Goal: Information Seeking & Learning: Learn about a topic

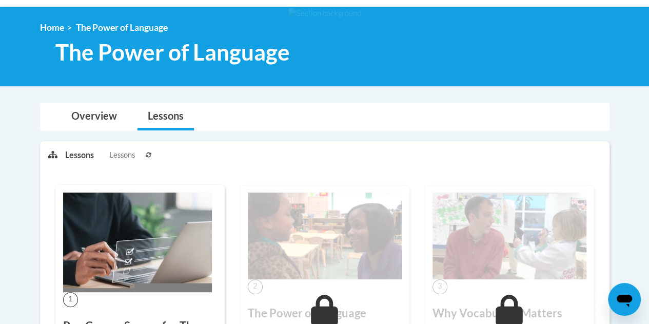
scroll to position [51, 0]
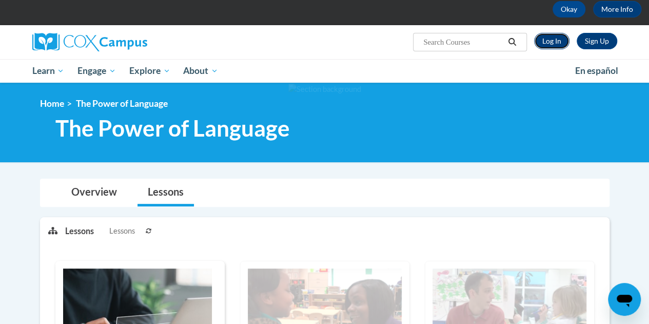
click at [540, 38] on link "Log In" at bounding box center [551, 41] width 35 height 16
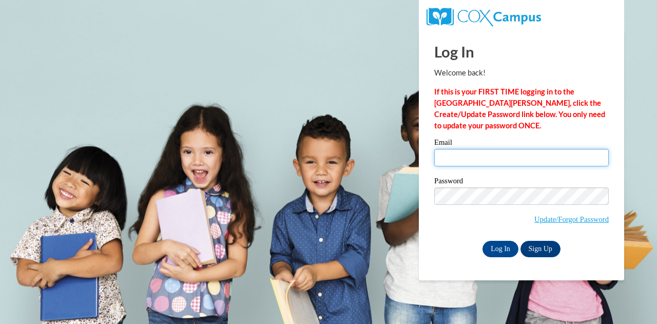
drag, startPoint x: 477, startPoint y: 160, endPoint x: 482, endPoint y: 172, distance: 13.2
click at [477, 160] on input "Email" at bounding box center [521, 157] width 174 height 17
type input "cf_warneri@cftigers.org"
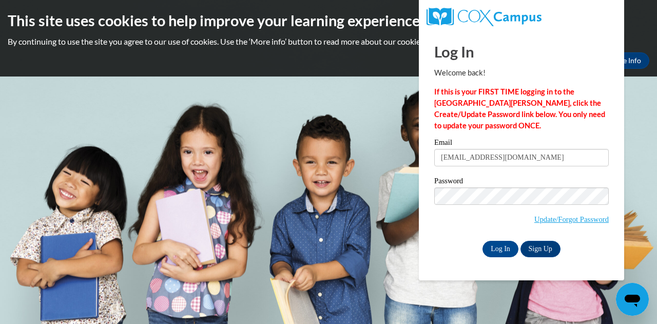
click at [437, 234] on div "Password Update/Forgot Password" at bounding box center [521, 207] width 174 height 61
click at [506, 249] on input "Log In" at bounding box center [500, 249] width 36 height 16
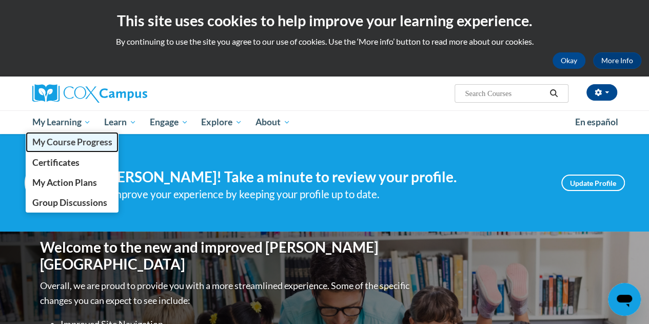
click at [71, 140] on span "My Course Progress" at bounding box center [72, 141] width 80 height 11
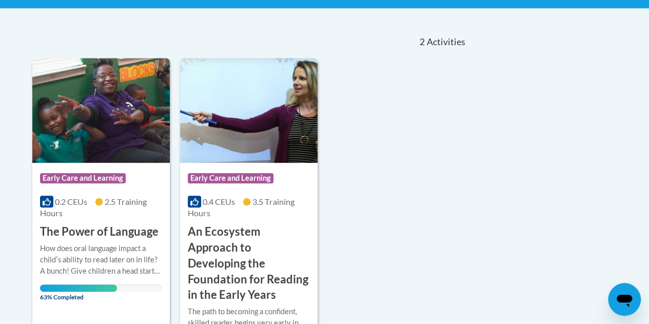
scroll to position [257, 0]
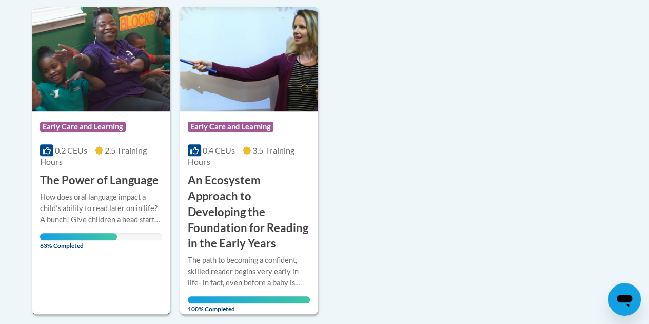
click at [64, 266] on div "Course Category: Early Care and Learning 0.2 CEUs 2.5 Training Hours COURSE The…" at bounding box center [101, 160] width 138 height 307
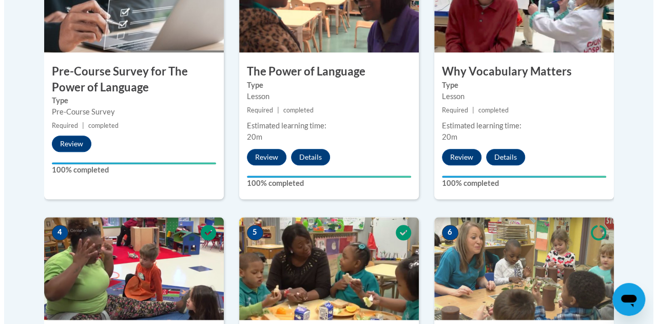
scroll to position [667, 0]
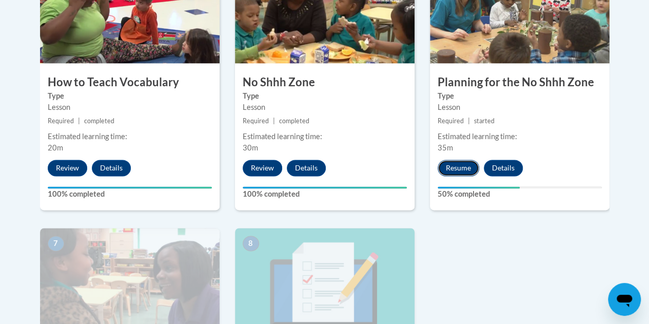
click at [450, 167] on button "Resume" at bounding box center [459, 168] width 42 height 16
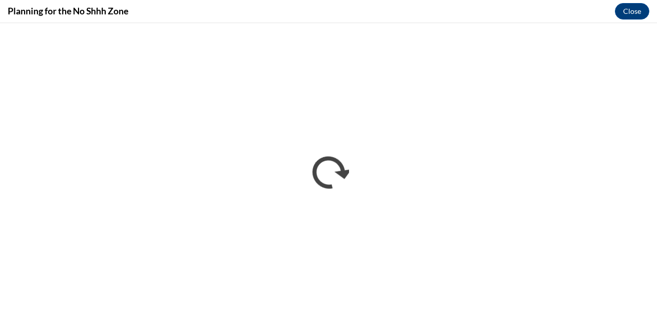
scroll to position [0, 0]
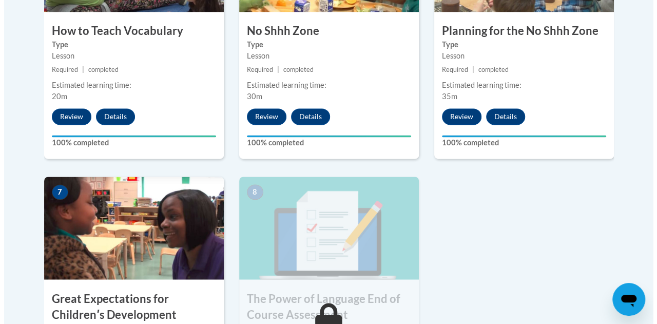
scroll to position [821, 0]
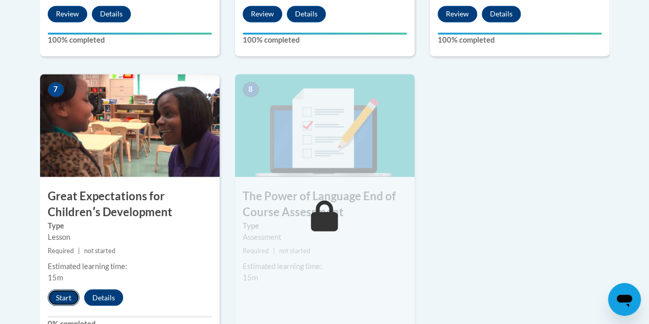
click at [67, 297] on button "Start" at bounding box center [64, 297] width 32 height 16
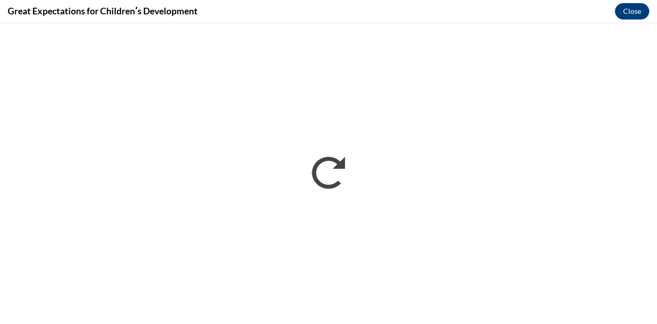
scroll to position [0, 0]
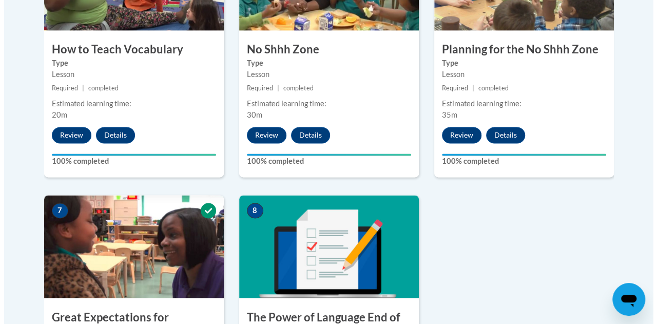
scroll to position [803, 0]
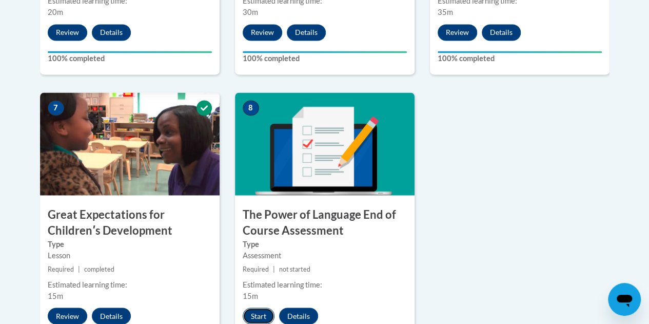
click at [250, 314] on button "Start" at bounding box center [259, 315] width 32 height 16
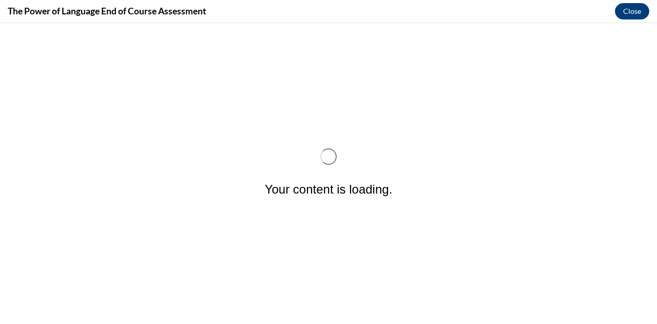
scroll to position [0, 0]
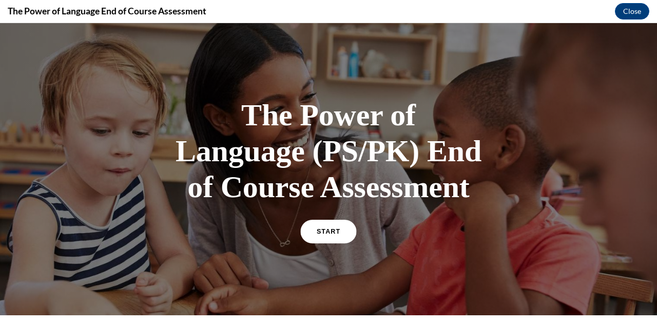
click at [305, 233] on link "START" at bounding box center [328, 232] width 56 height 24
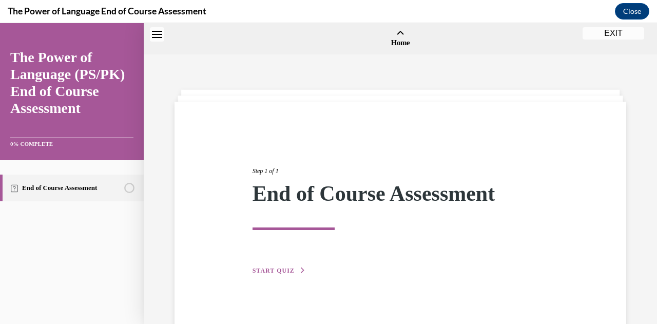
scroll to position [32, 0]
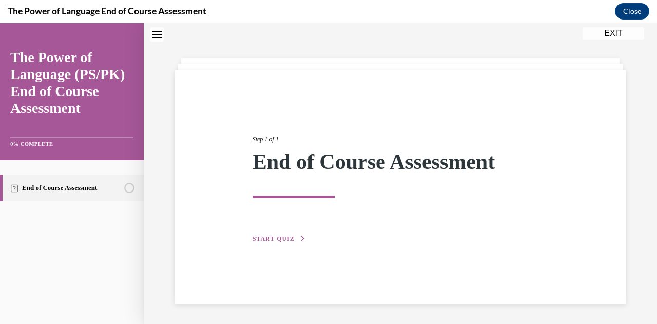
click at [294, 242] on button "START QUIZ" at bounding box center [278, 238] width 53 height 9
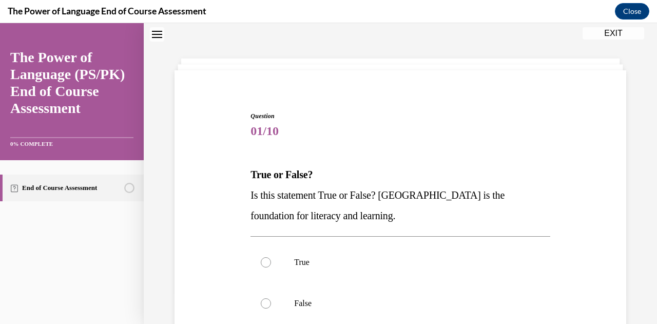
scroll to position [134, 0]
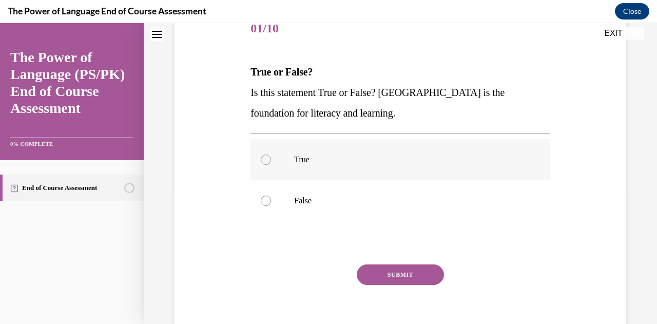
click at [341, 155] on p "True" at bounding box center [409, 159] width 230 height 10
click at [271, 155] on input "True" at bounding box center [266, 159] width 10 height 10
radio input "true"
click at [387, 274] on button "SUBMIT" at bounding box center [400, 274] width 87 height 21
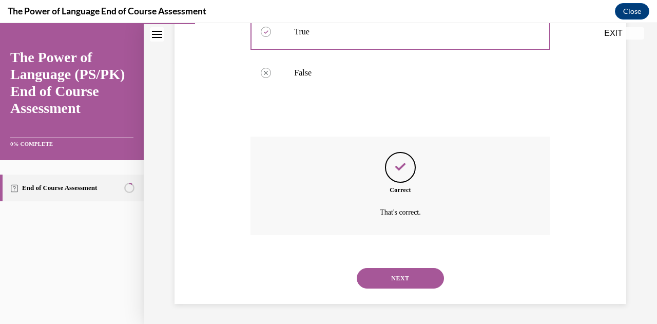
click at [378, 279] on button "NEXT" at bounding box center [400, 278] width 87 height 21
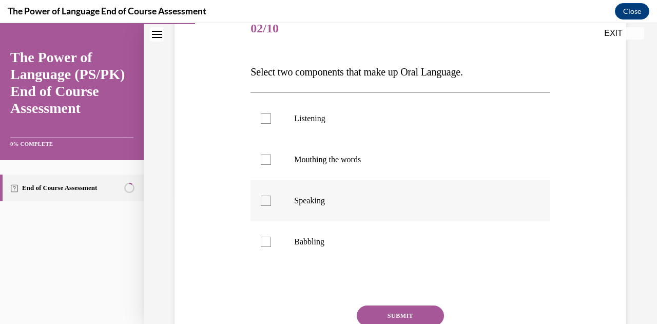
click at [327, 194] on label "Speaking" at bounding box center [399, 200] width 299 height 41
click at [271, 196] on input "Speaking" at bounding box center [266, 201] width 10 height 10
checkbox input "true"
click at [355, 114] on p "Listening" at bounding box center [409, 118] width 230 height 10
click at [271, 114] on input "Listening" at bounding box center [266, 118] width 10 height 10
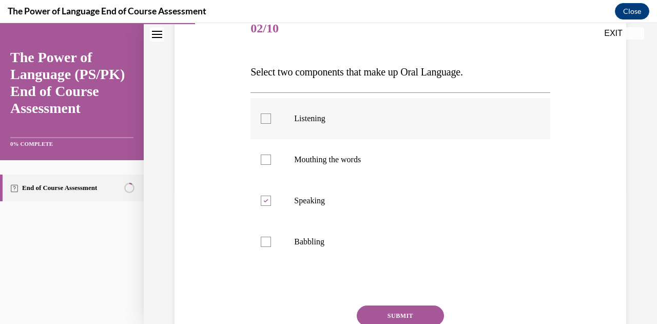
checkbox input "true"
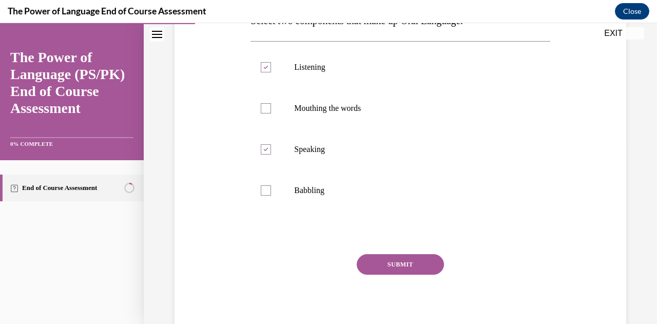
click at [400, 266] on button "SUBMIT" at bounding box center [400, 264] width 87 height 21
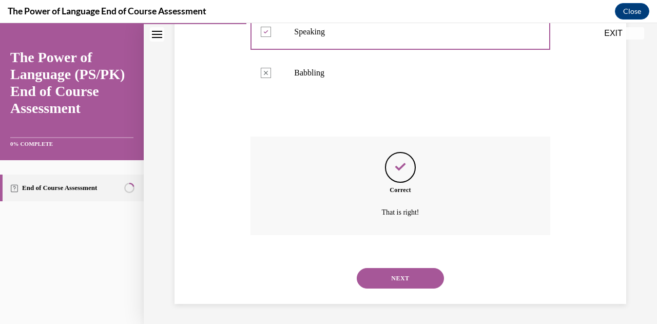
click at [407, 281] on button "NEXT" at bounding box center [400, 278] width 87 height 21
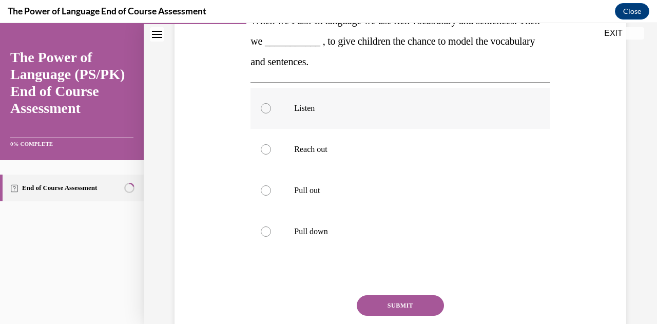
click at [316, 109] on p "Listen" at bounding box center [409, 108] width 230 height 10
click at [271, 109] on input "Listen" at bounding box center [266, 108] width 10 height 10
radio input "true"
click at [389, 309] on button "SUBMIT" at bounding box center [400, 305] width 87 height 21
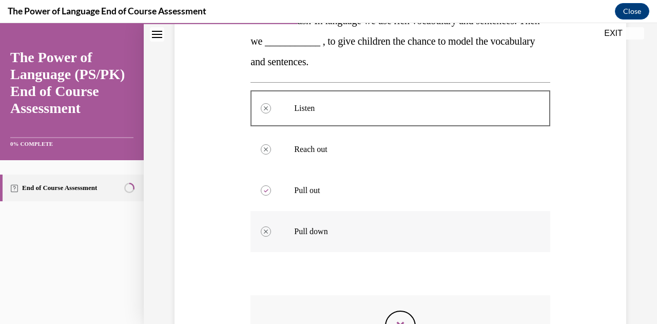
scroll to position [288, 0]
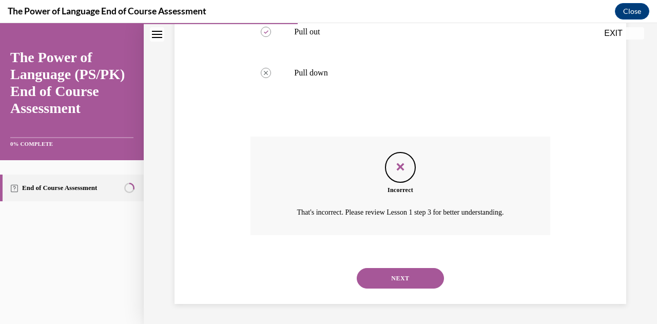
click at [412, 271] on button "NEXT" at bounding box center [400, 278] width 87 height 21
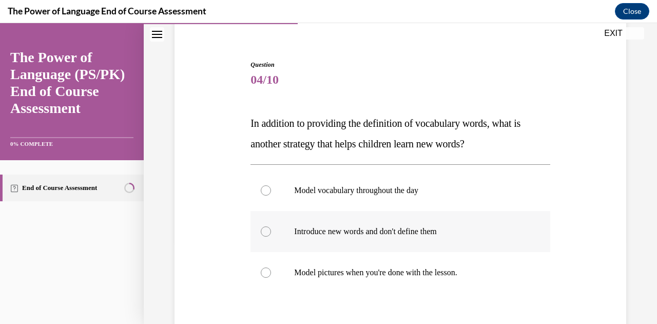
scroll to position [134, 0]
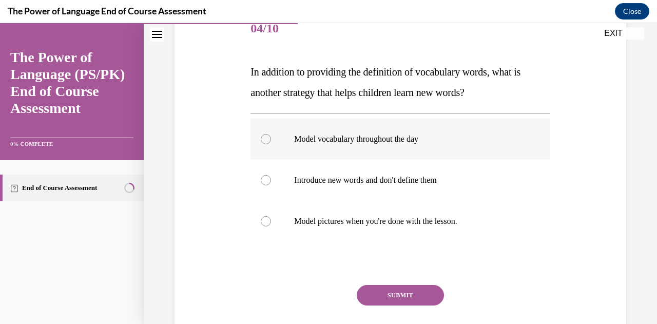
click at [421, 146] on label "Model vocabulary throughout the day" at bounding box center [399, 139] width 299 height 41
click at [271, 144] on input "Model vocabulary throughout the day" at bounding box center [266, 139] width 10 height 10
radio input "true"
click at [393, 298] on button "SUBMIT" at bounding box center [400, 295] width 87 height 21
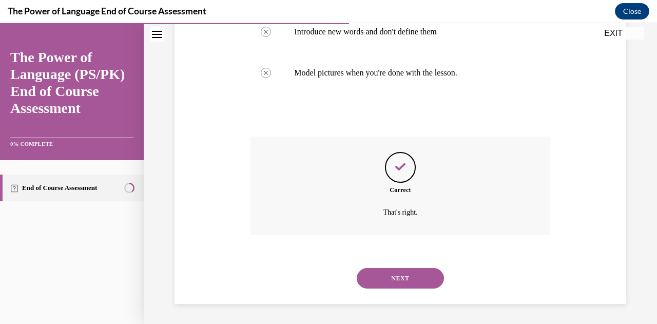
click at [405, 277] on button "NEXT" at bounding box center [400, 278] width 87 height 21
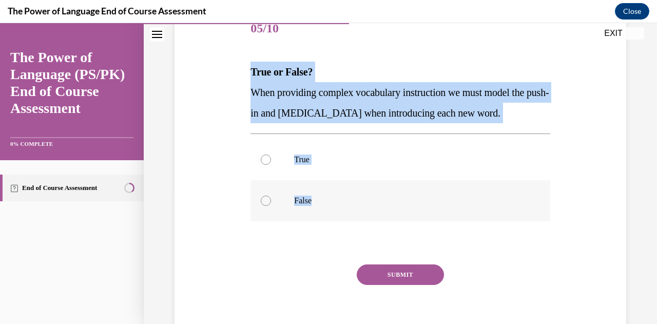
drag, startPoint x: 248, startPoint y: 65, endPoint x: 342, endPoint y: 232, distance: 191.8
click at [342, 232] on div "Question 05/10 True or False? When providing complex vocabulary instruction we …" at bounding box center [400, 170] width 304 height 355
copy div "True or False? When providing complex vocabulary instruction we must model the …"
click at [269, 180] on label "True" at bounding box center [399, 159] width 299 height 41
click at [269, 165] on input "True" at bounding box center [266, 159] width 10 height 10
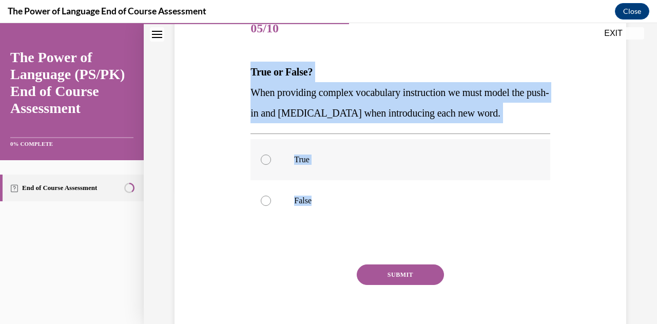
radio input "true"
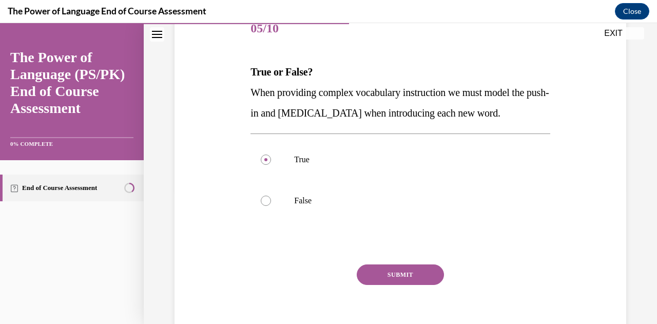
click at [408, 285] on button "SUBMIT" at bounding box center [400, 274] width 87 height 21
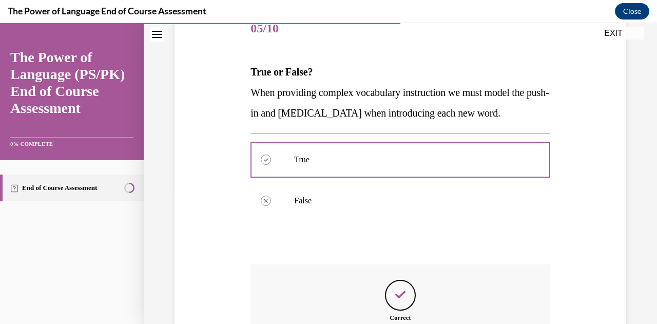
scroll to position [282, 0]
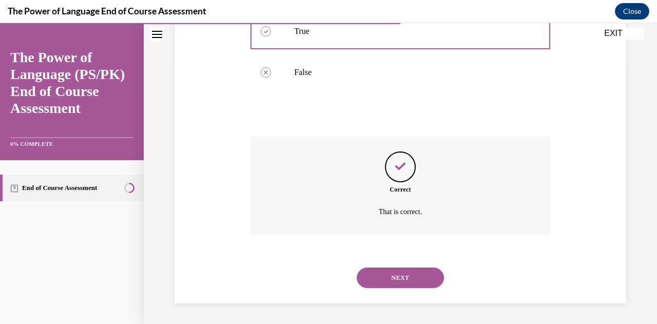
click at [378, 280] on button "NEXT" at bounding box center [400, 277] width 87 height 21
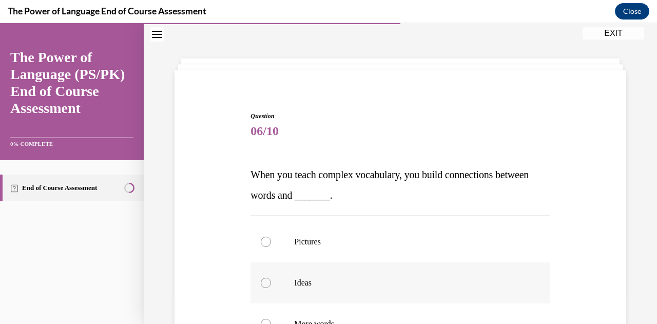
scroll to position [134, 0]
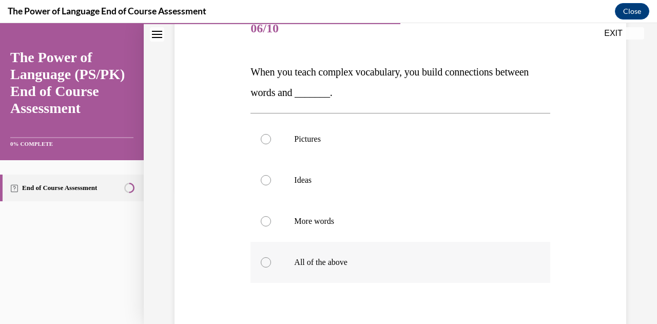
click at [315, 261] on p "All of the above" at bounding box center [409, 262] width 230 height 10
click at [271, 261] on input "All of the above" at bounding box center [266, 262] width 10 height 10
radio input "true"
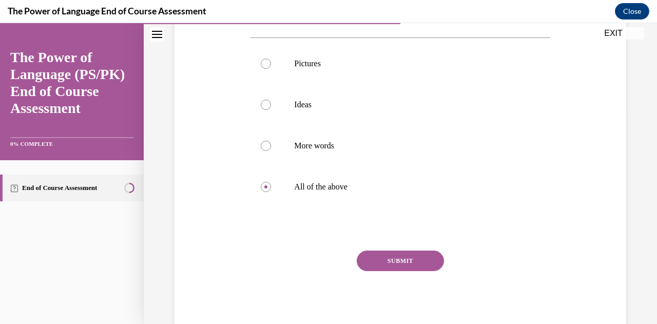
click at [409, 258] on button "SUBMIT" at bounding box center [400, 260] width 87 height 21
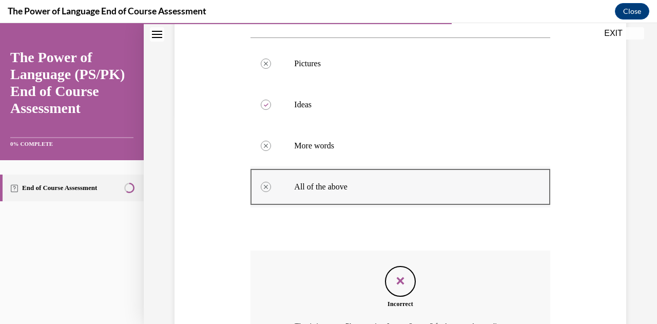
scroll to position [323, 0]
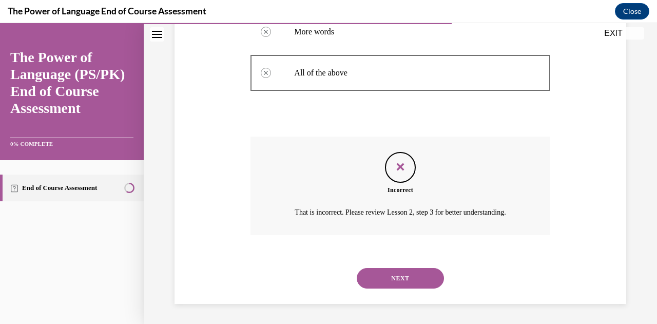
click at [391, 281] on button "NEXT" at bounding box center [400, 278] width 87 height 21
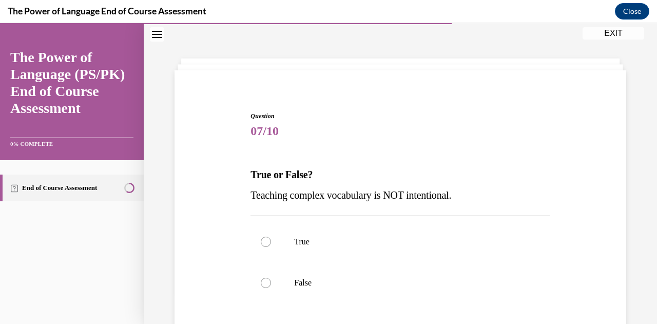
scroll to position [83, 0]
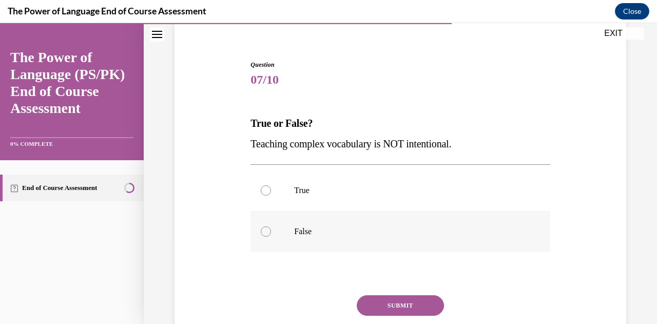
click at [355, 230] on p "False" at bounding box center [409, 231] width 230 height 10
click at [271, 230] on input "False" at bounding box center [266, 231] width 10 height 10
radio input "true"
click at [394, 311] on button "SUBMIT" at bounding box center [400, 305] width 87 height 21
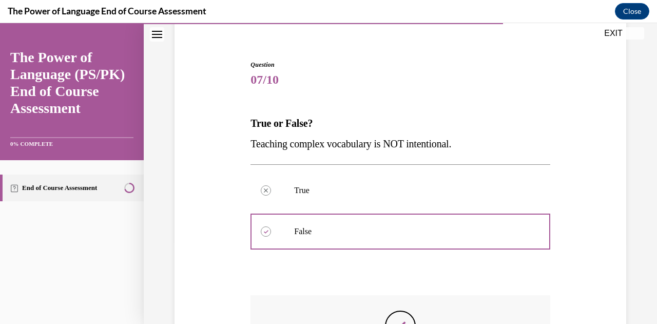
scroll to position [241, 0]
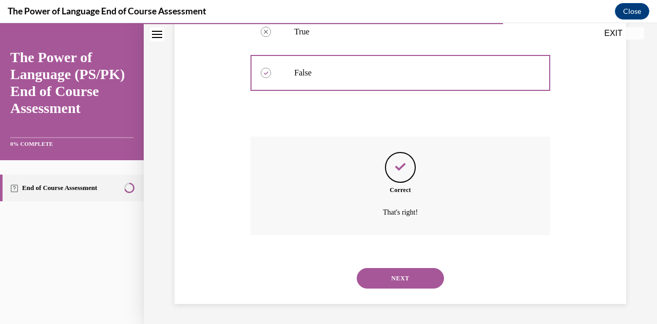
click at [383, 278] on button "NEXT" at bounding box center [400, 278] width 87 height 21
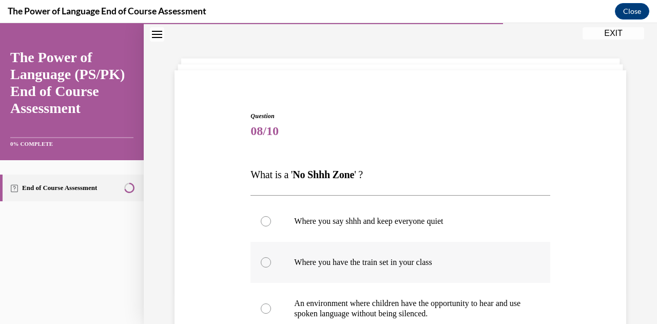
scroll to position [134, 0]
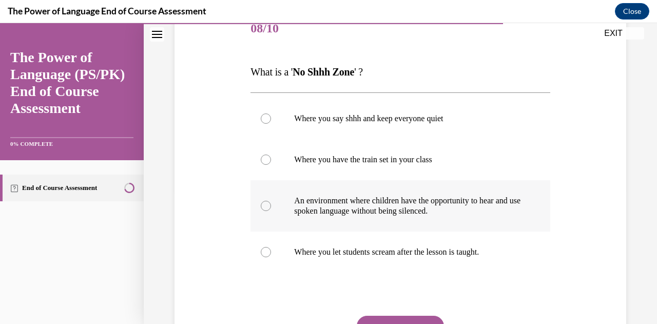
click at [385, 189] on label "An environment where children have the opportunity to hear and use spoken langu…" at bounding box center [399, 205] width 299 height 51
click at [271, 201] on input "An environment where children have the opportunity to hear and use spoken langu…" at bounding box center [266, 206] width 10 height 10
radio input "true"
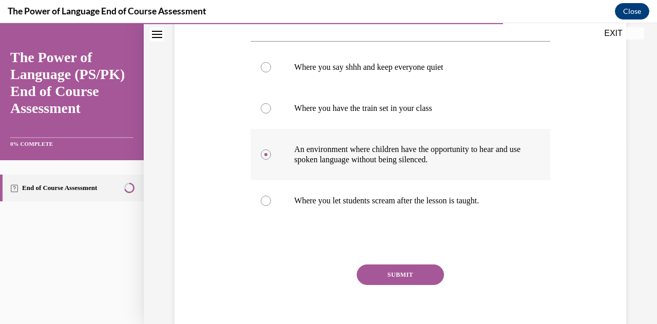
scroll to position [199, 0]
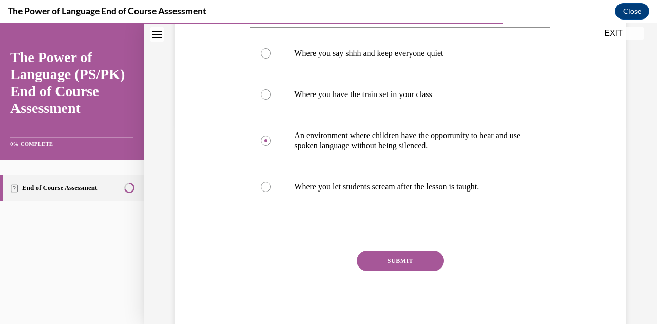
click at [389, 265] on button "SUBMIT" at bounding box center [400, 260] width 87 height 21
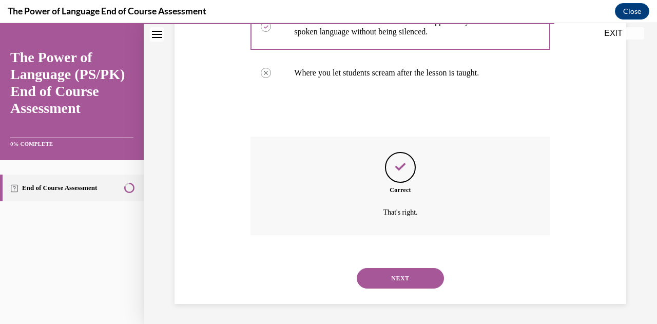
click at [382, 280] on button "NEXT" at bounding box center [400, 278] width 87 height 21
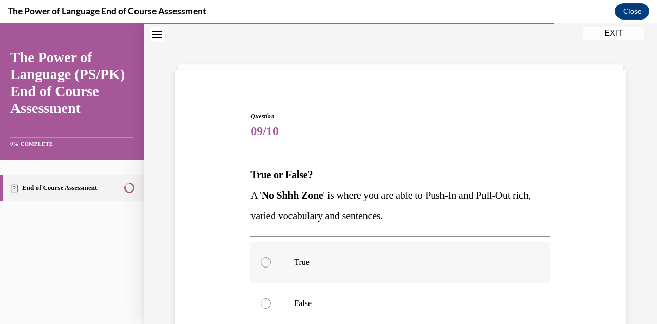
scroll to position [83, 0]
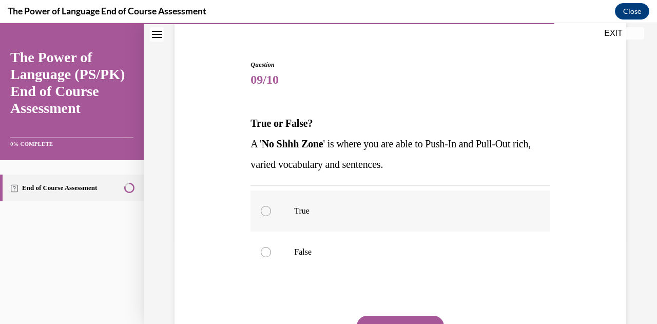
click at [360, 212] on p "True" at bounding box center [409, 211] width 230 height 10
click at [271, 212] on input "True" at bounding box center [266, 211] width 10 height 10
radio input "true"
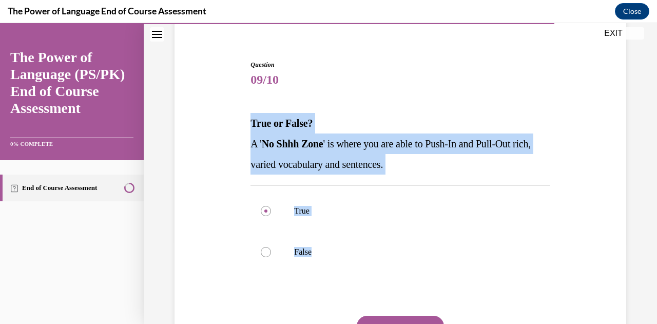
drag, startPoint x: 242, startPoint y: 116, endPoint x: 361, endPoint y: 283, distance: 204.6
click at [361, 283] on div "Question 09/10 True or False? A ' No Shhh Zone ' is where you are able to Push-…" at bounding box center [400, 214] width 457 height 370
copy div "True or False? A ' No Shhh Zone ' is where you are able to Push-In and Pull-Out…"
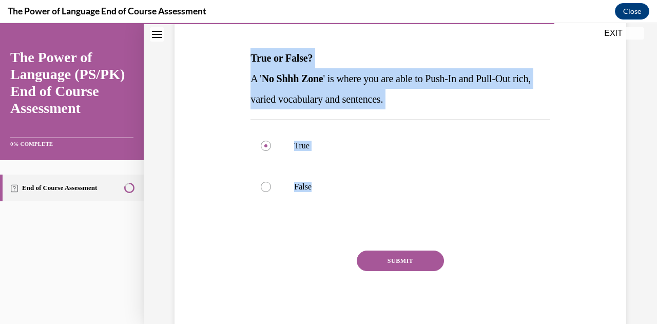
click at [385, 256] on button "SUBMIT" at bounding box center [400, 260] width 87 height 21
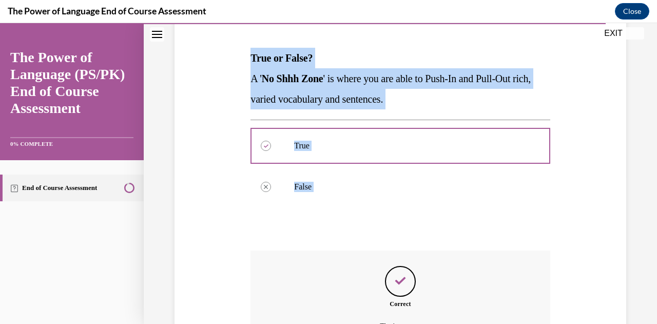
scroll to position [262, 0]
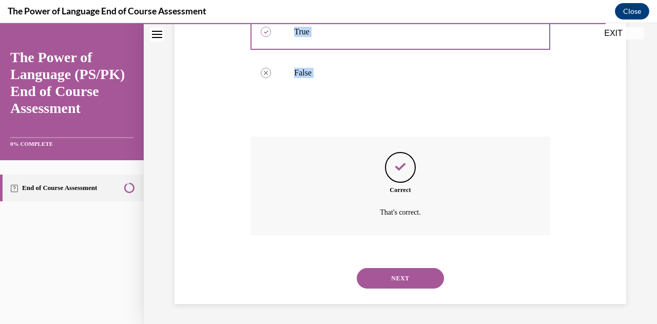
click at [389, 277] on button "NEXT" at bounding box center [400, 278] width 87 height 21
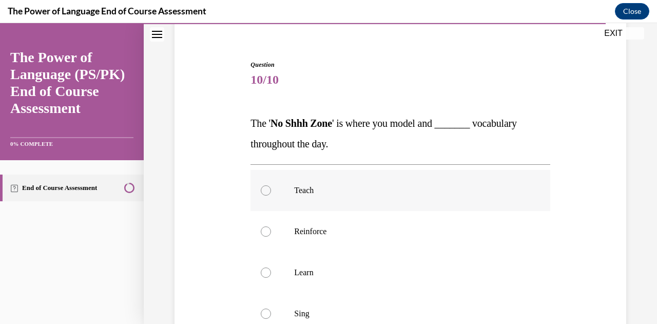
scroll to position [134, 0]
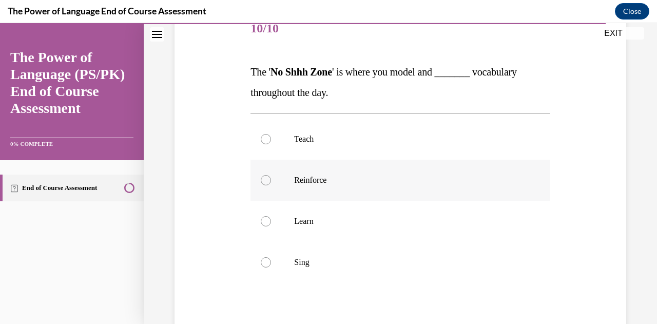
click at [338, 192] on label "Reinforce" at bounding box center [399, 180] width 299 height 41
click at [271, 185] on input "Reinforce" at bounding box center [266, 180] width 10 height 10
radio input "true"
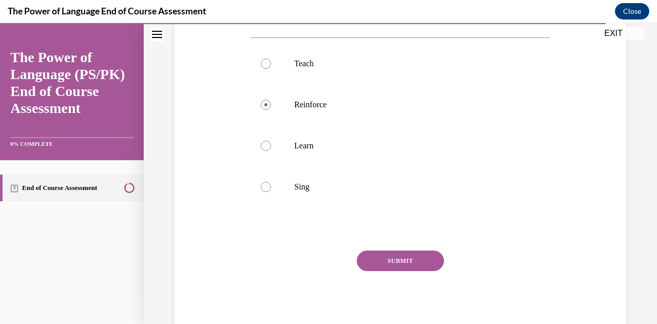
click at [394, 263] on button "SUBMIT" at bounding box center [400, 260] width 87 height 21
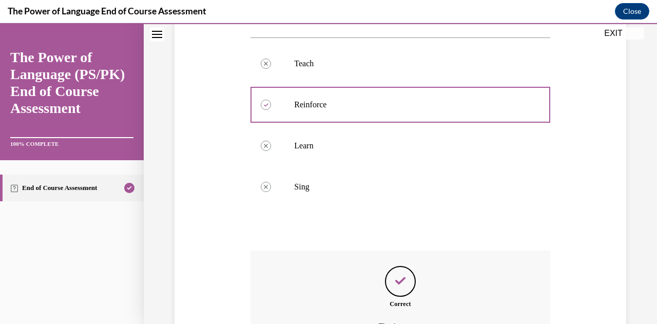
scroll to position [323, 0]
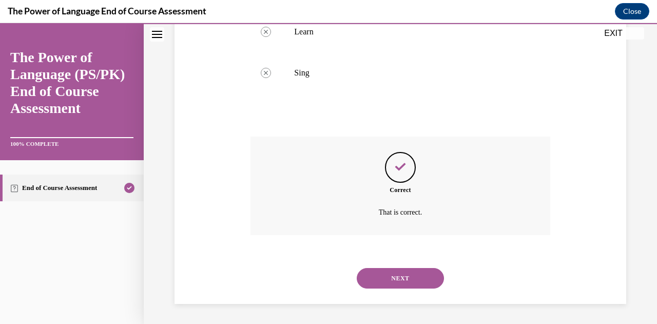
click at [394, 283] on button "NEXT" at bounding box center [400, 278] width 87 height 21
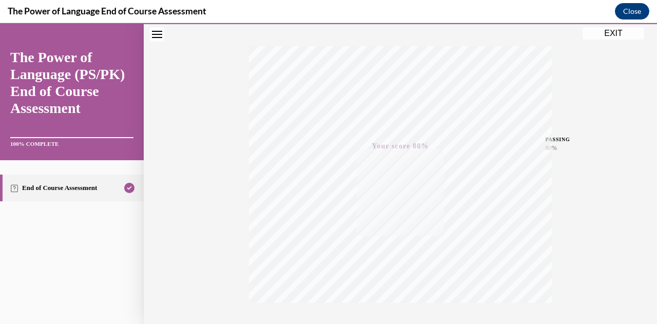
scroll to position [225, 0]
click at [615, 34] on button "EXIT" at bounding box center [613, 33] width 62 height 12
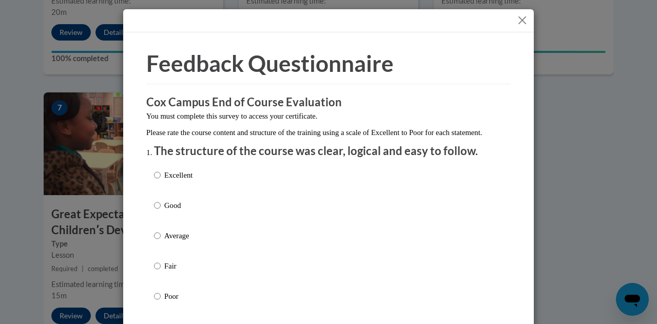
click at [167, 211] on p "Good" at bounding box center [178, 205] width 28 height 11
click at [161, 211] on input "Good" at bounding box center [157, 205] width 7 height 11
radio input "true"
click at [173, 241] on p "Average" at bounding box center [178, 235] width 28 height 11
click at [161, 241] on input "Average" at bounding box center [157, 235] width 7 height 11
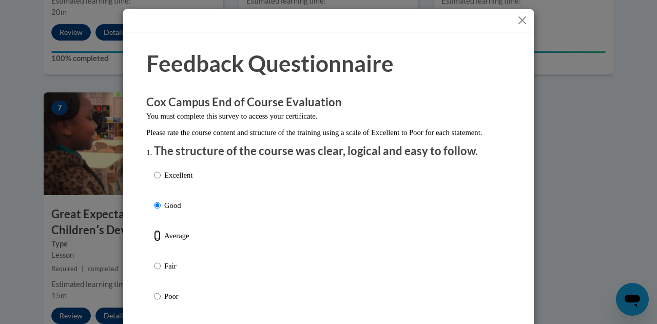
radio input "true"
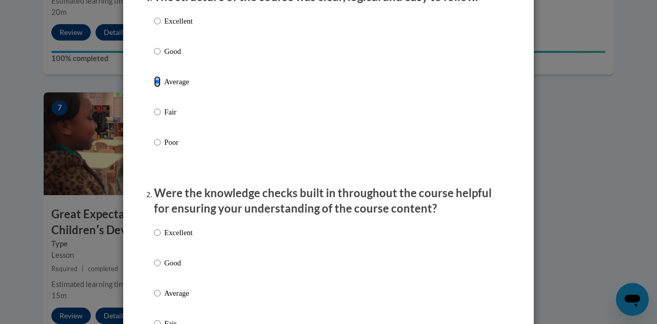
scroll to position [308, 0]
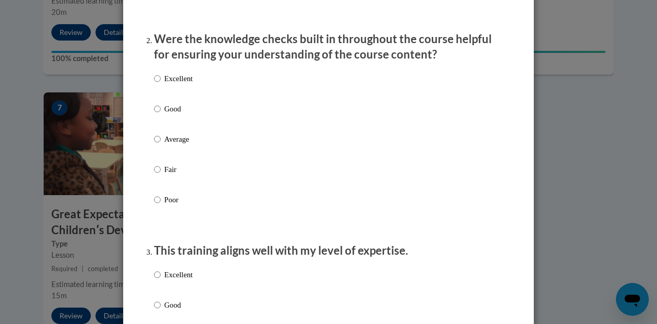
click at [166, 145] on p "Average" at bounding box center [178, 138] width 28 height 11
click at [161, 145] on input "Average" at bounding box center [157, 138] width 7 height 11
radio input "true"
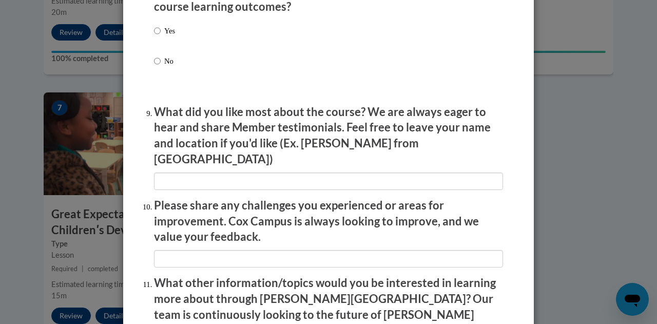
scroll to position [1810, 0]
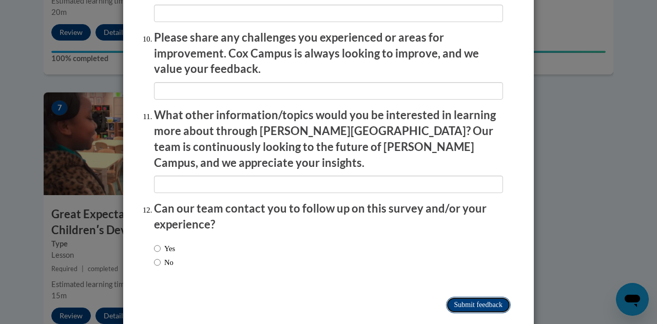
click at [485, 297] on input "Submit feedback" at bounding box center [478, 305] width 65 height 16
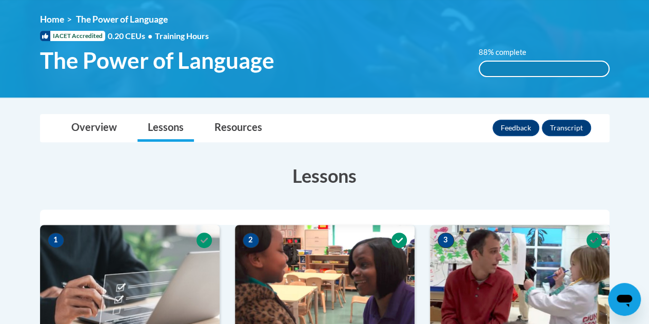
scroll to position [0, 0]
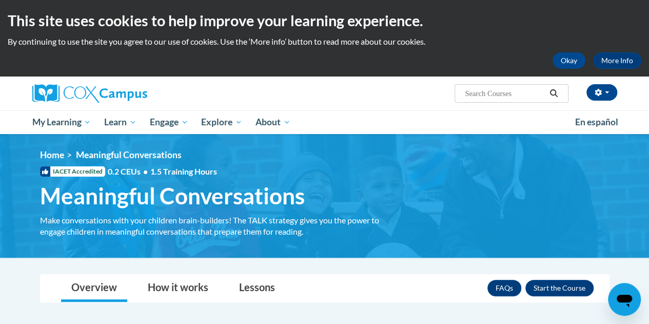
scroll to position [103, 0]
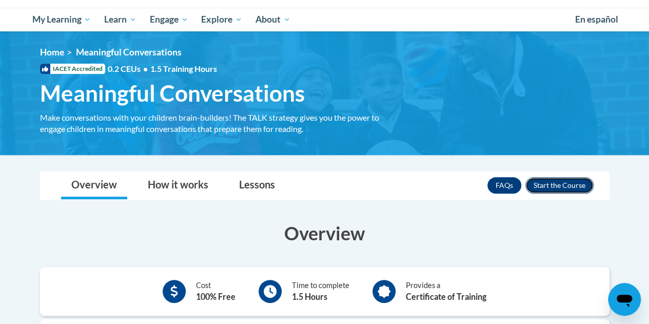
click at [564, 187] on button "Enroll" at bounding box center [559, 185] width 68 height 16
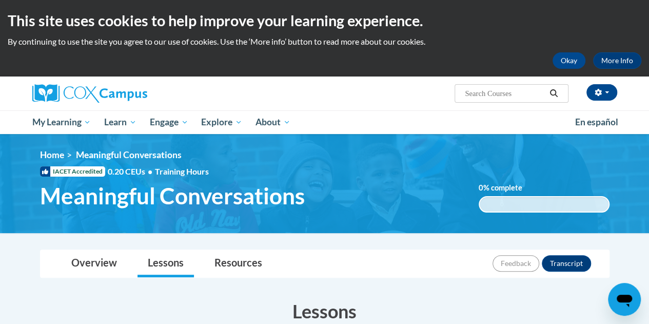
click at [62, 171] on span "IACET Accredited" at bounding box center [72, 171] width 65 height 10
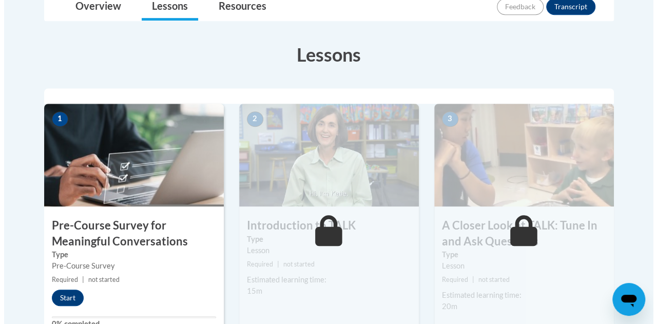
scroll to position [308, 0]
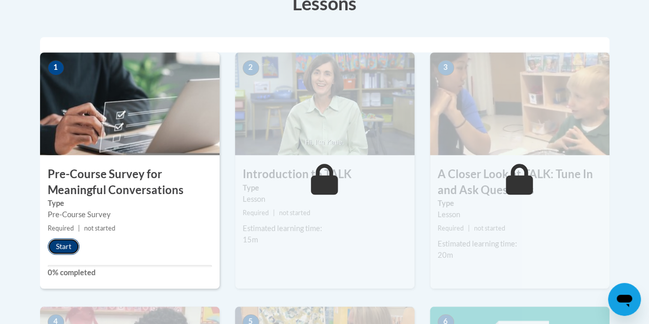
click at [69, 243] on button "Start" at bounding box center [64, 246] width 32 height 16
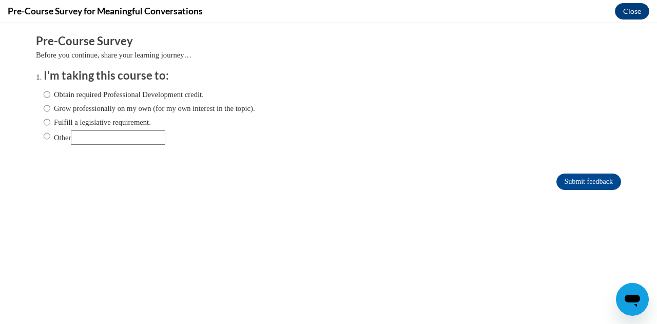
scroll to position [0, 0]
click at [51, 123] on label "Fulfill a legislative requirement." at bounding box center [97, 121] width 107 height 11
click at [50, 123] on input "Fulfill a legislative requirement." at bounding box center [47, 121] width 7 height 11
radio input "true"
click at [581, 178] on input "Submit feedback" at bounding box center [588, 181] width 65 height 16
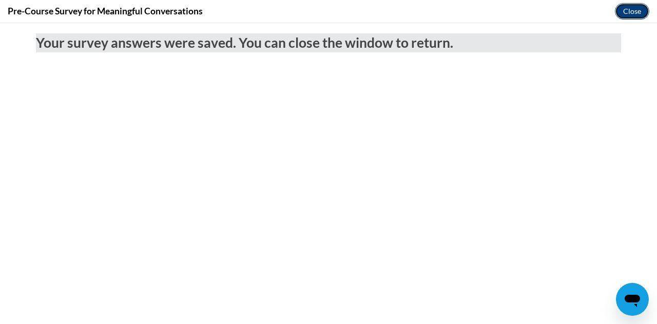
click at [630, 12] on button "Close" at bounding box center [632, 11] width 34 height 16
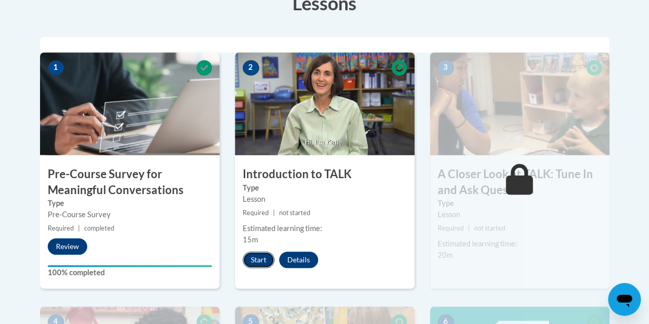
click at [252, 262] on button "Start" at bounding box center [259, 259] width 32 height 16
